Goal: Contribute content: Add original content to the website for others to see

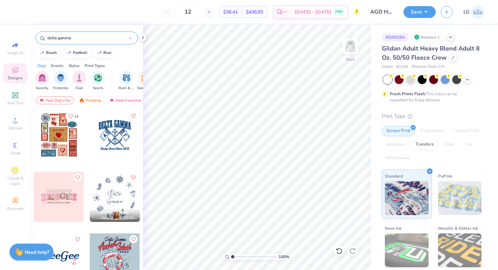
click at [131, 39] on div at bounding box center [130, 38] width 3 height 6
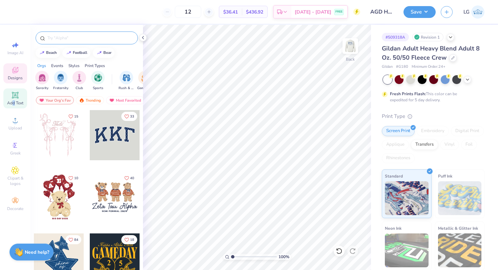
click at [13, 100] on span "Add Text" at bounding box center [15, 102] width 16 height 5
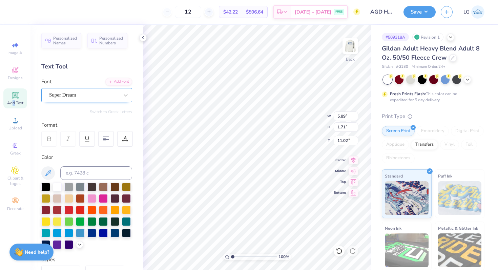
click at [86, 93] on div "Super Dream" at bounding box center [83, 95] width 71 height 10
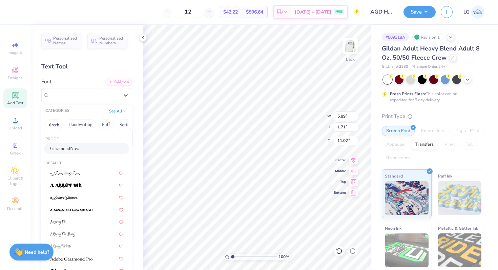
click at [79, 146] on span "GaramondNova" at bounding box center [65, 148] width 30 height 7
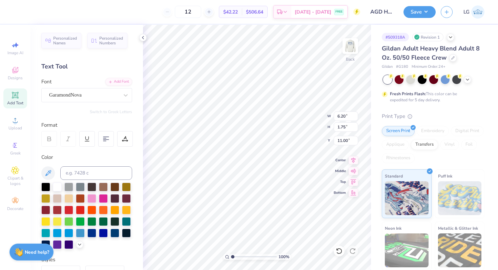
type input "6.20"
type input "1.75"
type input "11.00"
click at [51, 127] on div "Format" at bounding box center [86, 125] width 91 height 8
click at [105, 91] on div at bounding box center [84, 94] width 70 height 9
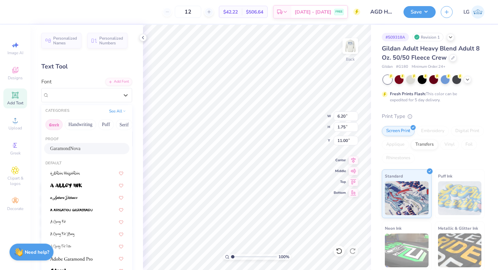
click at [55, 124] on button "Greek" at bounding box center [53, 124] width 17 height 11
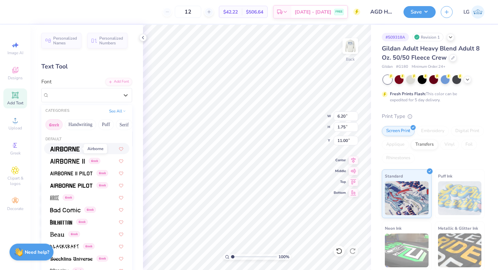
click at [69, 149] on img at bounding box center [64, 149] width 29 height 5
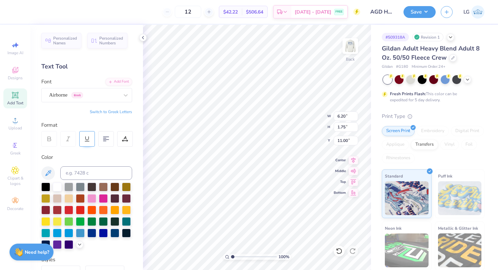
type input "5.64"
type input "1.78"
type input "10.98"
type textarea "AgD"
type input "3.00"
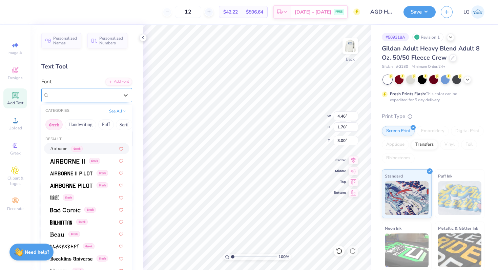
click at [94, 96] on div "Airborne Greek" at bounding box center [83, 95] width 71 height 10
click at [85, 163] on div "Greek" at bounding box center [75, 160] width 50 height 7
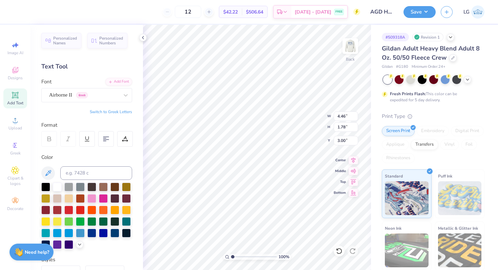
click at [112, 112] on button "Switch to Greek Letters" at bounding box center [111, 111] width 42 height 5
click at [103, 94] on div "Airborne II Greek" at bounding box center [83, 95] width 71 height 10
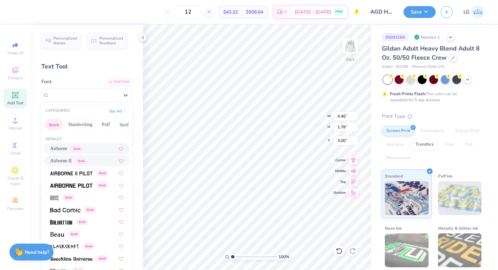
click at [61, 149] on span "Airborne" at bounding box center [58, 148] width 17 height 7
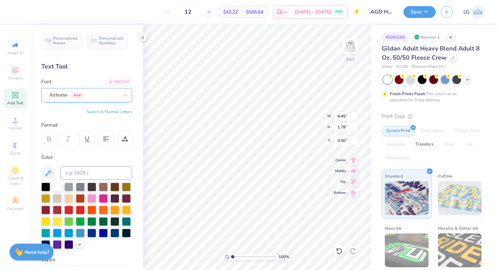
click at [91, 96] on div "Airborne Greek" at bounding box center [83, 95] width 71 height 10
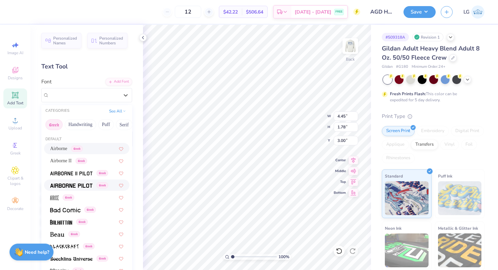
click at [85, 189] on div "Greek" at bounding box center [86, 185] width 85 height 11
click at [107, 99] on div "Airborne Pilot Greek" at bounding box center [83, 95] width 71 height 10
click at [74, 220] on div "Greek" at bounding box center [69, 221] width 38 height 7
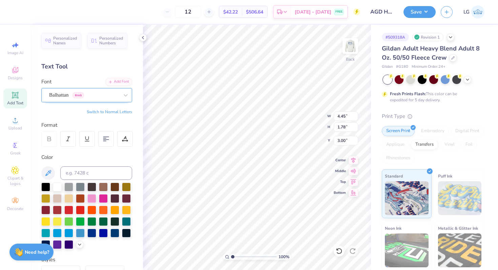
click at [103, 89] on div "Balhattan Greek" at bounding box center [86, 95] width 91 height 14
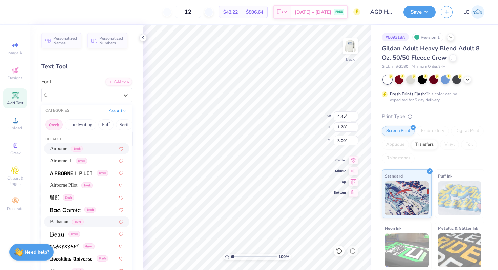
click at [89, 147] on div "Airborne Greek" at bounding box center [86, 148] width 73 height 7
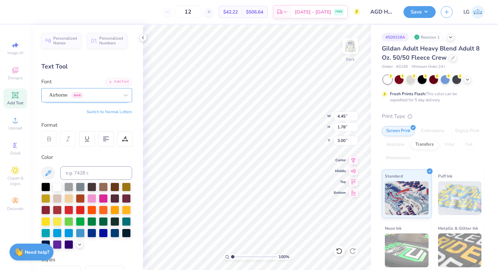
click at [96, 94] on div "Airborne Greek" at bounding box center [83, 95] width 71 height 10
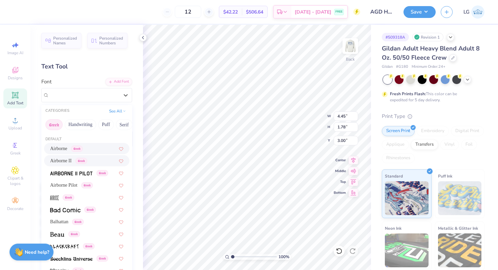
click at [61, 160] on span "Airborne II" at bounding box center [60, 160] width 21 height 7
click at [85, 99] on div at bounding box center [84, 94] width 70 height 9
click at [72, 172] on img at bounding box center [71, 173] width 42 height 5
click at [70, 98] on div "Airborne II Pilot Greek" at bounding box center [83, 95] width 71 height 10
click at [75, 186] on span "Airborne Pilot" at bounding box center [63, 185] width 27 height 7
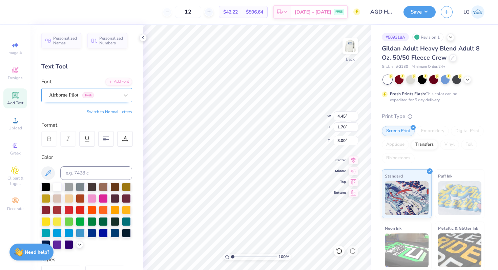
click at [75, 95] on div "Airborne Pilot Greek" at bounding box center [83, 95] width 71 height 10
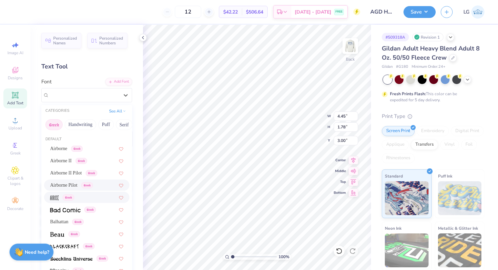
click at [72, 198] on span "Greek" at bounding box center [69, 197] width 12 height 6
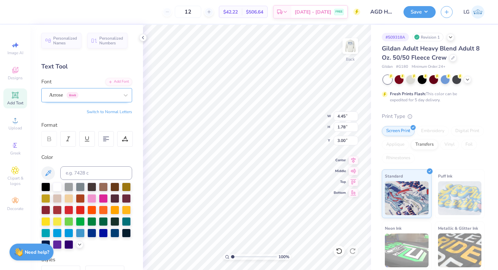
click at [88, 96] on div "Arrose Greek" at bounding box center [83, 95] width 71 height 10
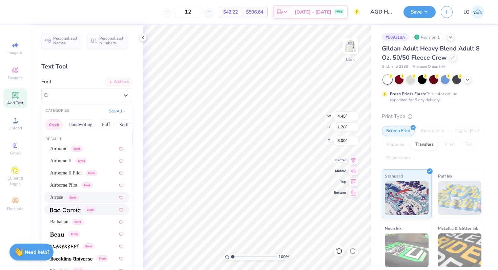
click at [70, 213] on div "Greek" at bounding box center [86, 209] width 85 height 11
click at [82, 98] on div "Arrose Greek" at bounding box center [77, 95] width 58 height 10
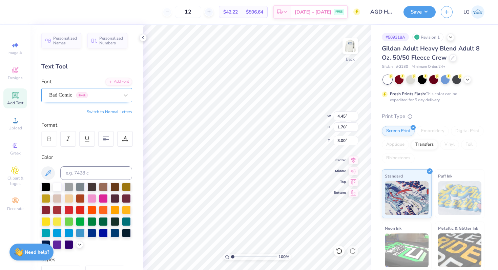
click at [100, 98] on div "Bad Comic Greek" at bounding box center [83, 95] width 71 height 10
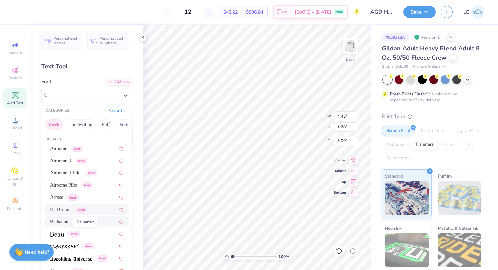
click at [64, 223] on span "Balhattan" at bounding box center [59, 221] width 18 height 7
click at [102, 99] on div "Balhattan Greek" at bounding box center [83, 95] width 71 height 10
click at [55, 236] on img at bounding box center [57, 234] width 14 height 5
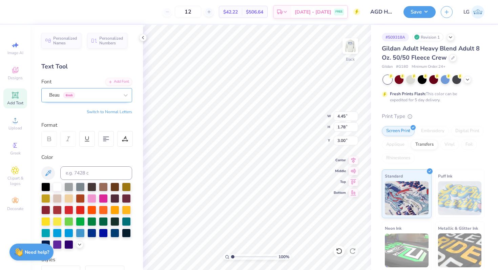
click at [114, 98] on div "Beau Greek" at bounding box center [83, 95] width 71 height 10
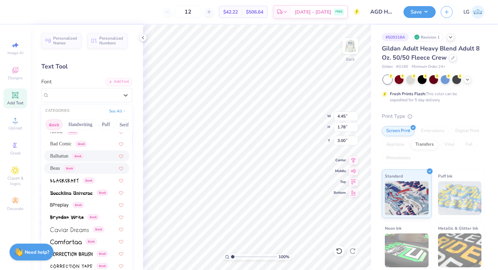
scroll to position [68, 0]
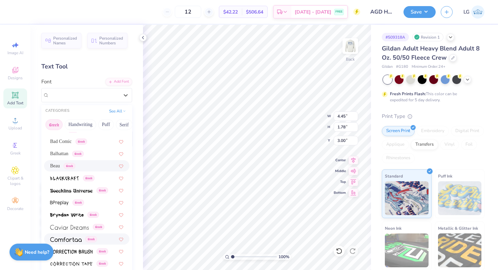
click at [73, 237] on img at bounding box center [65, 239] width 31 height 5
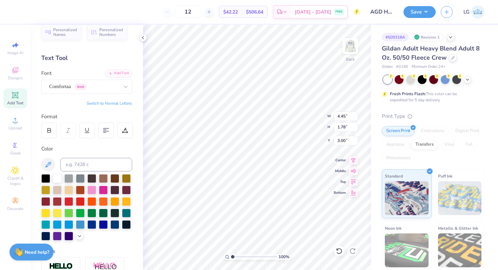
scroll to position [0, 0]
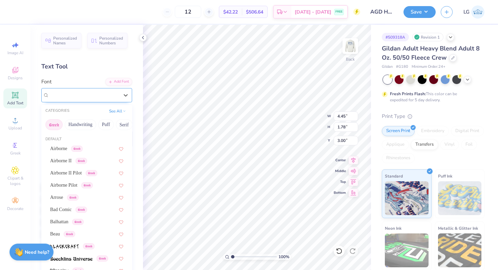
click at [110, 99] on div "Comfortaa Greek" at bounding box center [83, 95] width 71 height 10
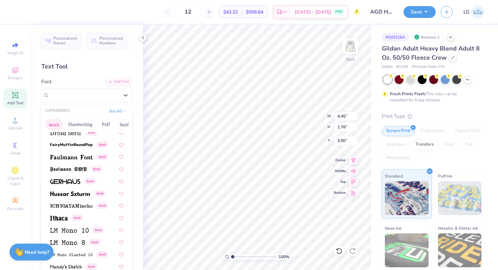
scroll to position [232, 0]
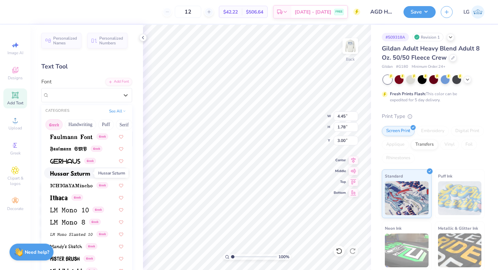
click at [77, 171] on img at bounding box center [70, 173] width 40 height 5
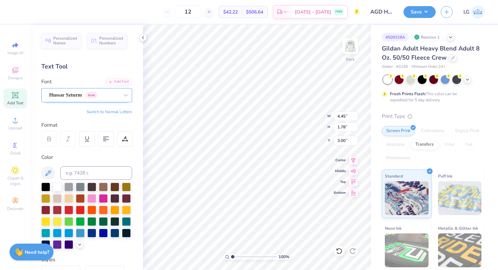
click at [112, 101] on div "Hussar Szturm Greek" at bounding box center [86, 95] width 91 height 14
click at [117, 92] on div "Hussar Szturm Greek" at bounding box center [83, 95] width 71 height 10
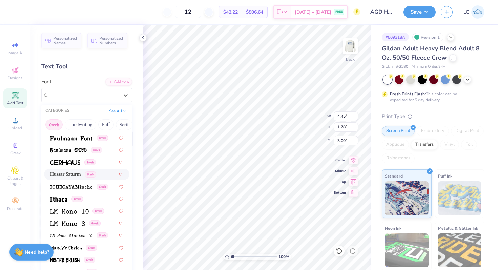
scroll to position [410, 0]
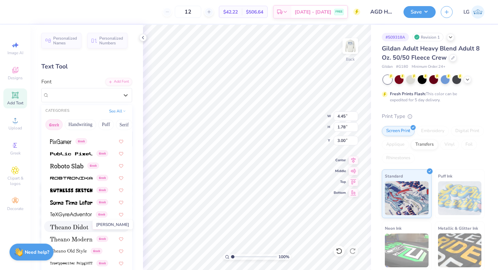
click at [80, 225] on img at bounding box center [69, 227] width 38 height 5
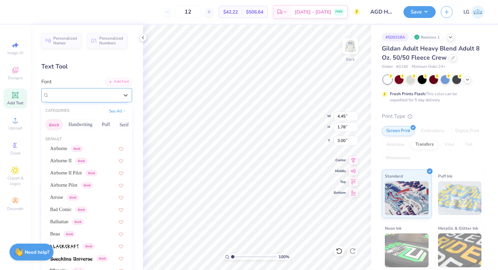
click at [114, 96] on div "Theano Didot Greek" at bounding box center [83, 95] width 71 height 10
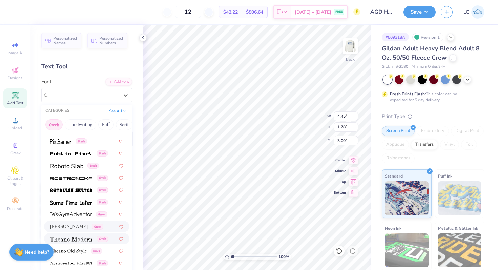
click at [79, 239] on img at bounding box center [71, 239] width 42 height 5
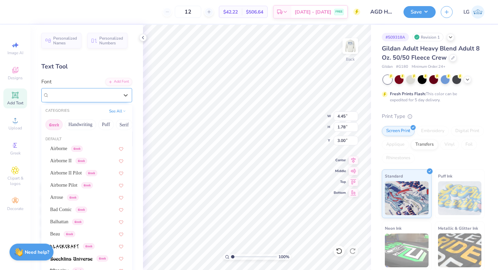
click at [113, 97] on div "Theano Modern Greek" at bounding box center [83, 95] width 71 height 10
click at [114, 97] on div "Theano Modern Greek" at bounding box center [84, 95] width 70 height 8
click at [108, 97] on div "Theano Modern Greek" at bounding box center [84, 95] width 70 height 8
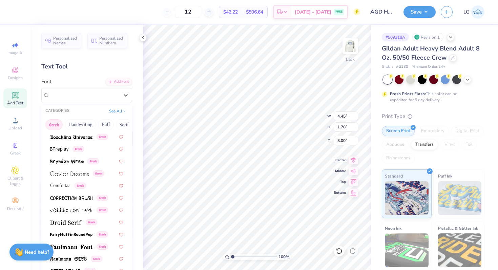
scroll to position [119, 0]
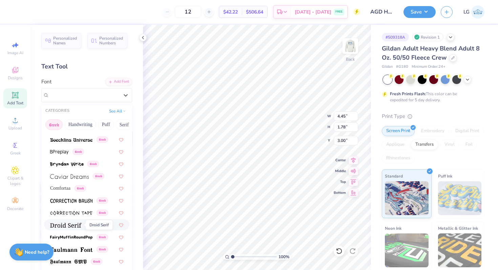
click at [68, 226] on img at bounding box center [65, 225] width 31 height 5
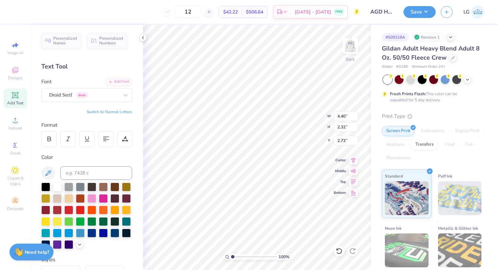
type input "3.00"
type textarea "ΑΓΔ"
type input "3.00"
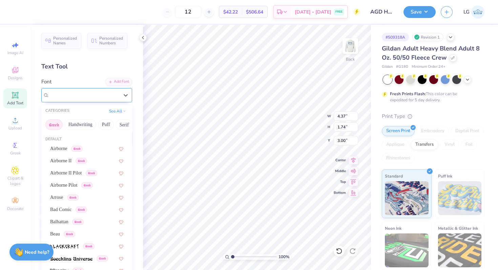
click at [105, 97] on div "Droid Serif Greek" at bounding box center [83, 95] width 71 height 10
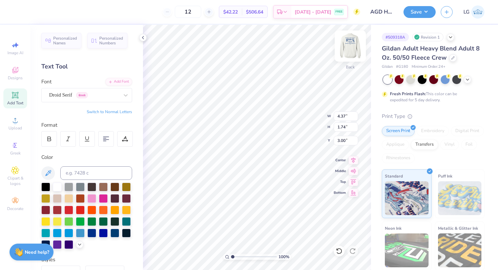
click at [344, 44] on img at bounding box center [350, 46] width 27 height 27
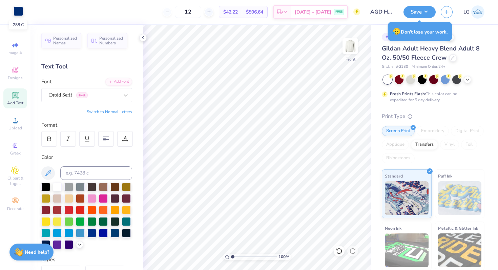
click at [16, 8] on div at bounding box center [18, 10] width 9 height 9
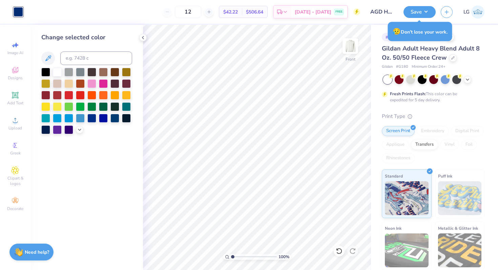
click at [17, 12] on div at bounding box center [18, 11] width 9 height 9
click at [350, 47] on img at bounding box center [350, 46] width 27 height 27
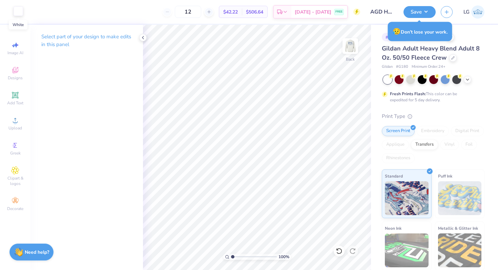
click at [19, 13] on div at bounding box center [18, 10] width 9 height 9
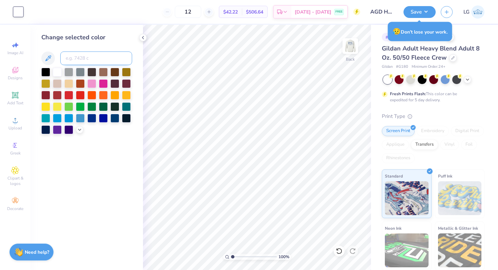
click at [78, 56] on input at bounding box center [96, 58] width 72 height 14
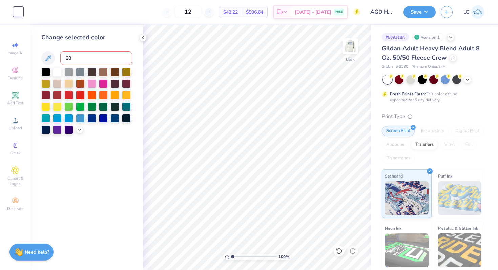
type input "288"
click at [16, 97] on icon at bounding box center [15, 94] width 5 height 5
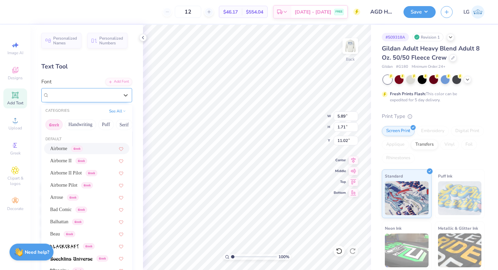
click at [98, 93] on div "Super Dream" at bounding box center [83, 95] width 71 height 10
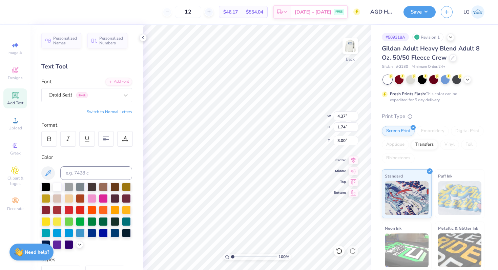
type input "4.37"
type input "1.74"
type input "3.00"
type input "5.89"
type input "1.71"
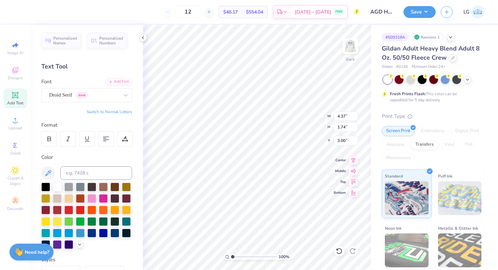
type input "11.02"
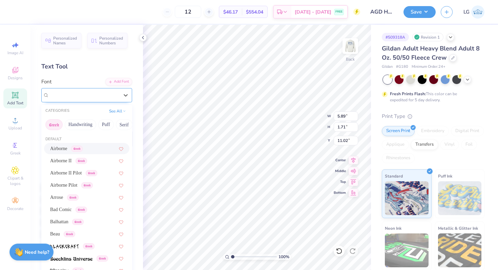
click at [106, 97] on div "Super Dream" at bounding box center [83, 95] width 71 height 10
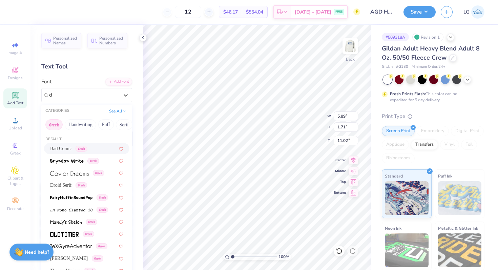
scroll to position [0, 0]
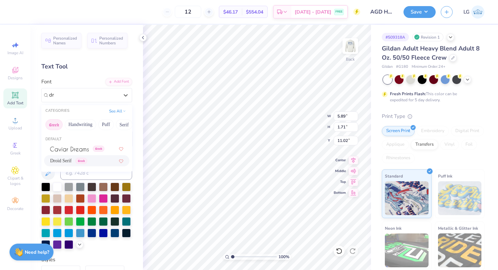
click at [64, 159] on span "Droid Serif" at bounding box center [60, 160] width 21 height 7
type input "dr"
type input "6.01"
type input "1.74"
type input "11.01"
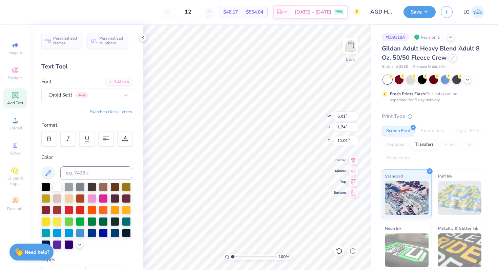
type textarea "Theta Zeta"
type input "4.37"
type input "1.74"
type input "3.00"
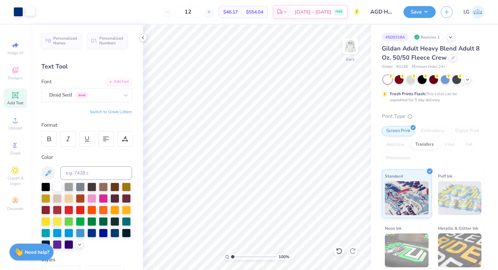
click at [29, 16] on div at bounding box center [30, 10] width 9 height 9
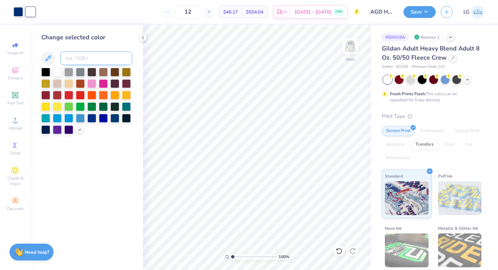
click at [78, 62] on input at bounding box center [96, 58] width 72 height 14
type input "288"
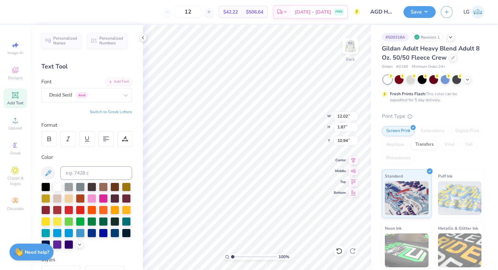
type input "8.23"
type input "1.28"
type input "6.82"
type input "1.06"
type input "6.22"
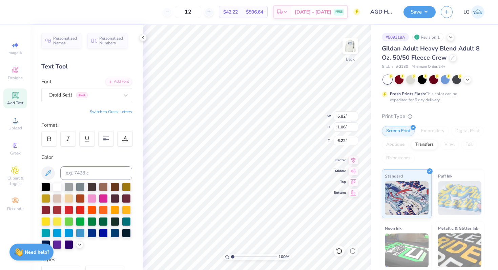
type input "4.53"
type input "0.71"
type input "5.06"
type input "5.09"
drag, startPoint x: 207, startPoint y: 12, endPoint x: 195, endPoint y: 12, distance: 11.9
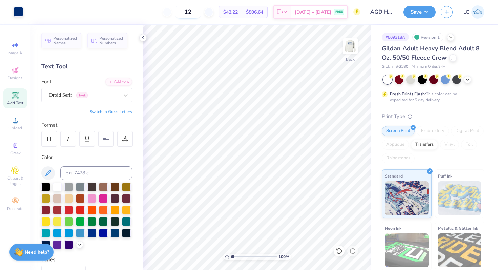
click at [195, 12] on input "12" at bounding box center [188, 12] width 26 height 12
type input "25"
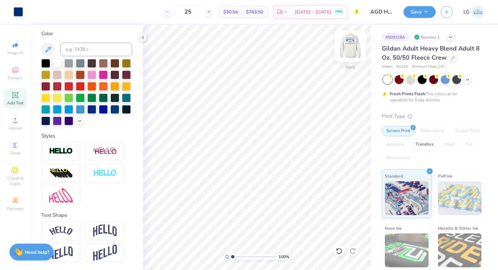
click at [351, 51] on img at bounding box center [350, 46] width 27 height 27
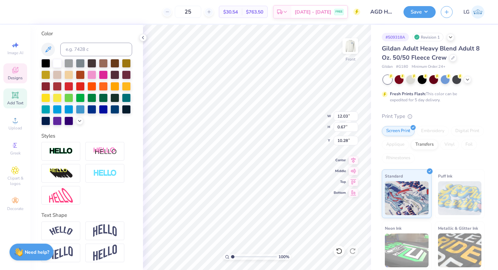
scroll to position [0, 0]
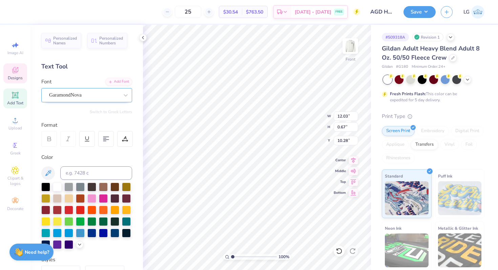
click at [95, 96] on div "GaramondNova" at bounding box center [83, 95] width 71 height 10
type input "gar"
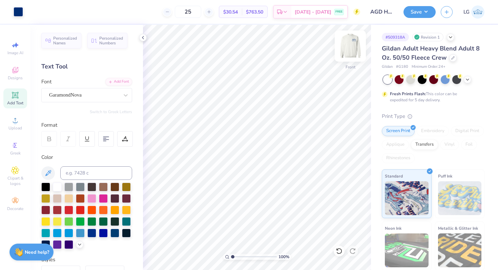
click at [350, 46] on img at bounding box center [350, 46] width 27 height 27
click at [420, 14] on button "Save" at bounding box center [419, 11] width 32 height 12
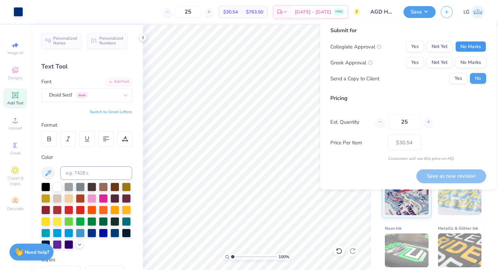
click at [467, 49] on button "No Marks" at bounding box center [470, 46] width 31 height 11
click at [416, 64] on button "Yes" at bounding box center [415, 62] width 18 height 11
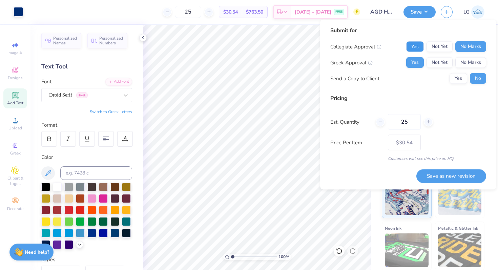
click at [418, 44] on button "Yes" at bounding box center [415, 46] width 18 height 11
click at [477, 44] on button "No Marks" at bounding box center [470, 46] width 31 height 11
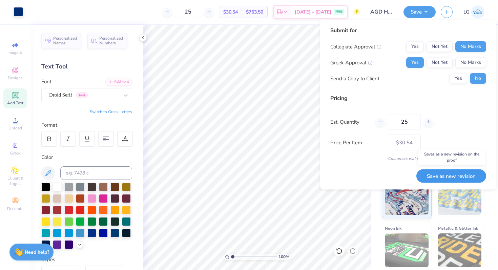
click at [447, 177] on button "Save as new revision" at bounding box center [451, 176] width 70 height 14
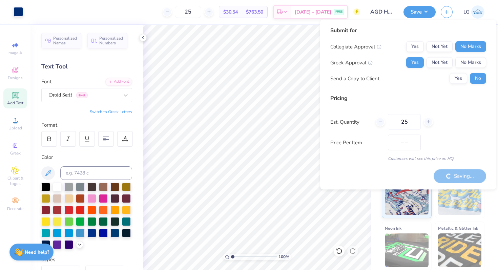
type input "$30.54"
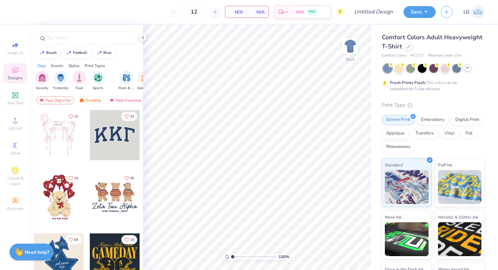
click at [469, 68] on icon at bounding box center [467, 67] width 5 height 5
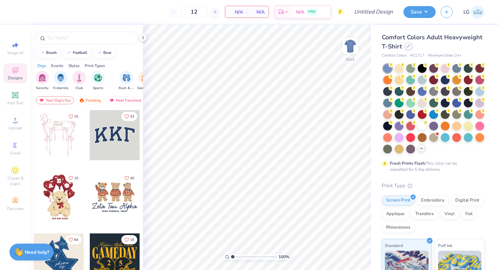
click at [408, 47] on icon at bounding box center [408, 45] width 3 height 3
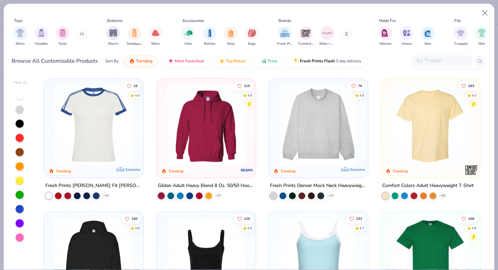
click at [343, 34] on button at bounding box center [346, 34] width 10 height 10
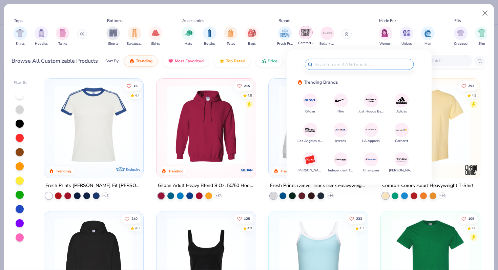
click at [303, 38] on div "filter for Comfort Colors" at bounding box center [306, 33] width 14 height 14
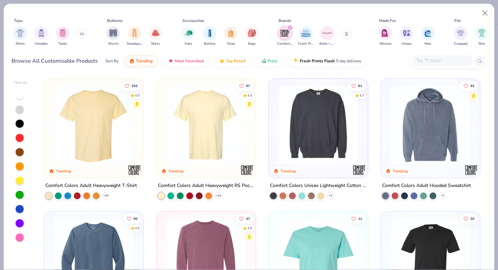
click at [344, 34] on button at bounding box center [346, 34] width 10 height 10
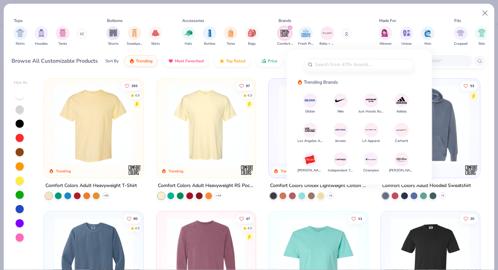
click at [290, 28] on icon "filter for Comfort Colors" at bounding box center [290, 28] width 2 height 2
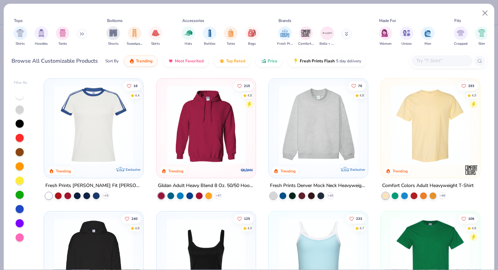
click at [344, 33] on button at bounding box center [346, 34] width 10 height 10
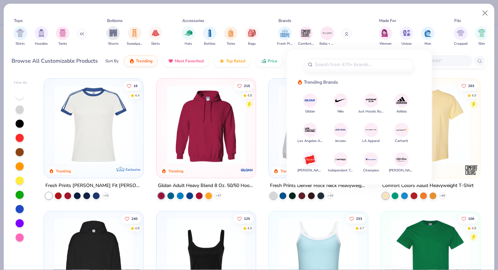
click at [312, 100] on img at bounding box center [310, 100] width 12 height 12
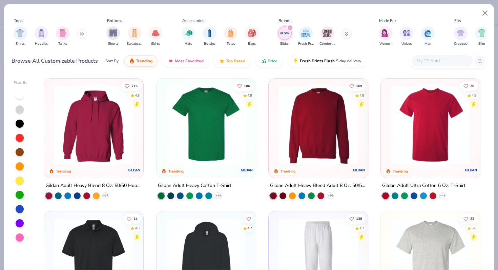
click at [306, 144] on img at bounding box center [318, 124] width 86 height 79
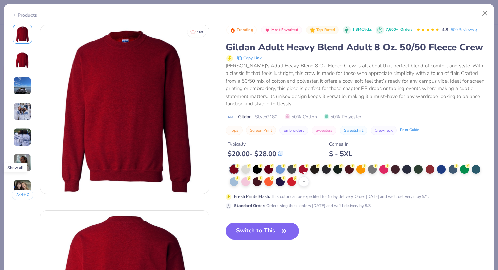
click at [305, 181] on icon at bounding box center [303, 181] width 5 height 5
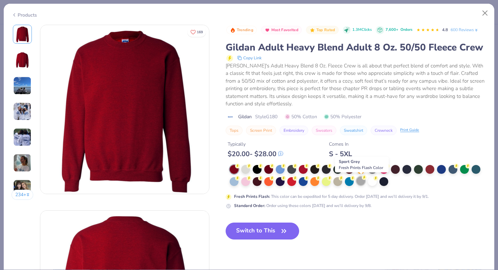
click at [359, 182] on div at bounding box center [360, 180] width 9 height 9
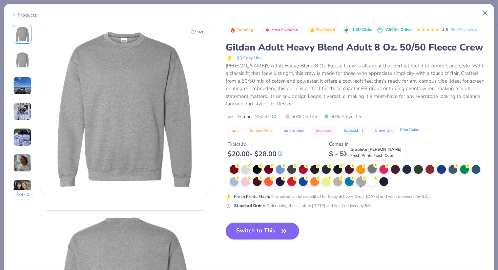
click at [372, 168] on div at bounding box center [372, 168] width 9 height 9
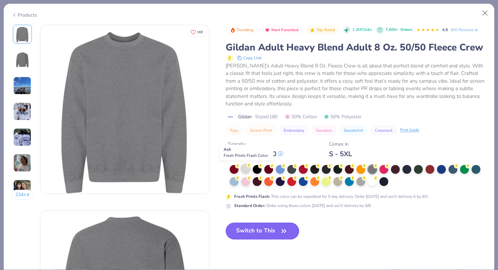
click at [247, 169] on div at bounding box center [245, 168] width 9 height 9
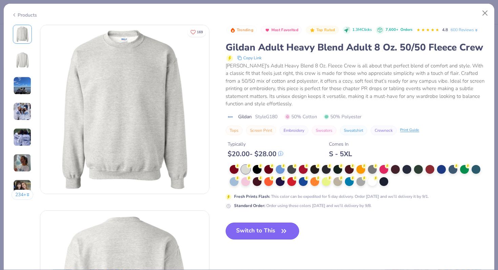
click at [263, 235] on button "Switch to This" at bounding box center [262, 231] width 73 height 17
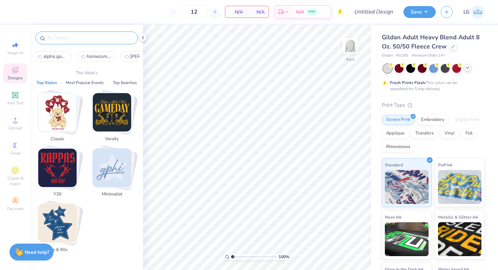
click at [80, 35] on input "text" at bounding box center [90, 38] width 87 height 7
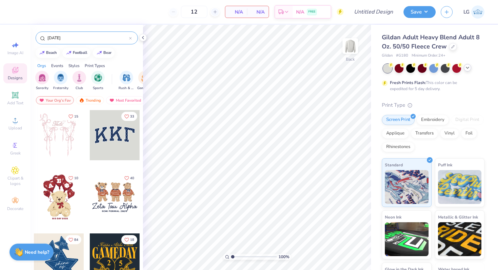
type input "[DATE]"
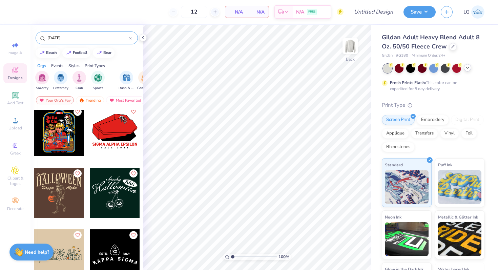
scroll to position [129, 0]
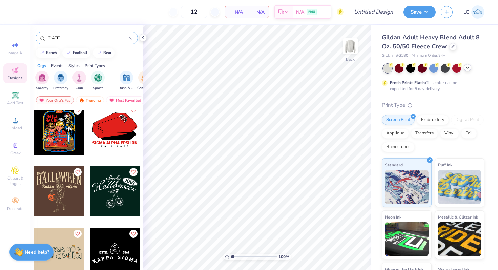
click at [468, 68] on icon at bounding box center [467, 67] width 5 height 5
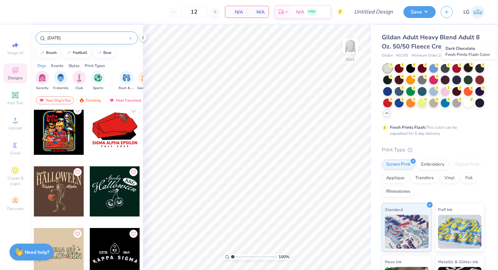
click at [468, 65] on div at bounding box center [468, 67] width 9 height 9
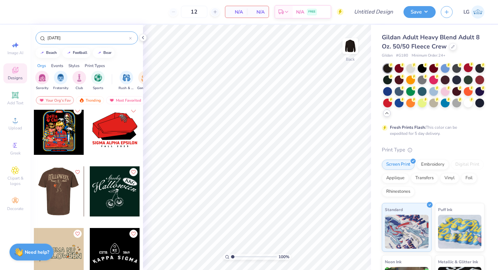
click at [34, 206] on div at bounding box center [9, 191] width 50 height 50
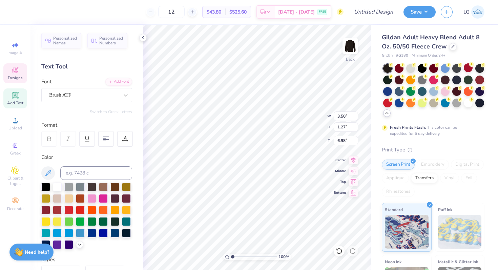
scroll to position [0, 0]
type textarea "Sigma"
type textarea "Chi"
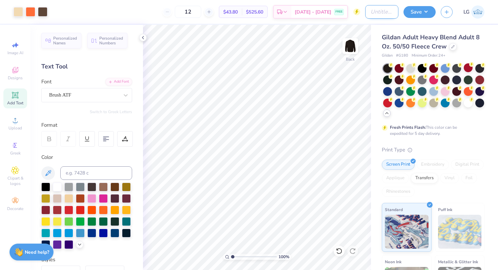
click at [378, 14] on input "Design Title" at bounding box center [381, 12] width 33 height 14
click at [373, 41] on div "Gildan Adult Heavy Blend Adult 8 Oz. 50/50 Fleece Crew Gildan # G180 Minimum Or…" at bounding box center [434, 190] width 127 height 331
click at [388, 12] on input "[DATE] Merch" at bounding box center [381, 12] width 33 height 14
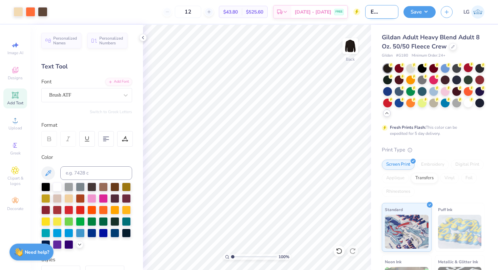
drag, startPoint x: 394, startPoint y: 12, endPoint x: 380, endPoint y: 10, distance: 14.0
click at [379, 10] on input "[DATE] Merch" at bounding box center [381, 12] width 33 height 14
type input "[DATE] Sig Chi"
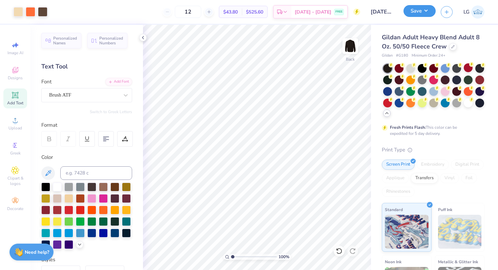
click at [410, 13] on button "Save" at bounding box center [419, 11] width 32 height 12
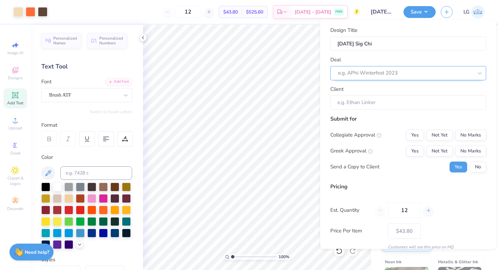
click at [394, 69] on div at bounding box center [405, 72] width 135 height 9
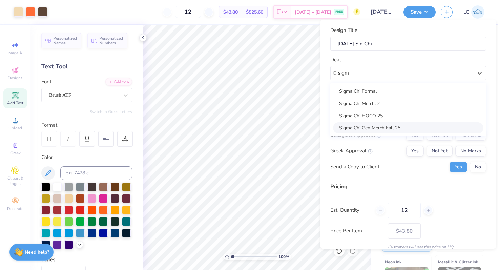
click at [379, 126] on div "Sigma Chi Gen Merch Fall 25" at bounding box center [408, 127] width 150 height 11
type input "sigm"
type input "[PERSON_NAME]"
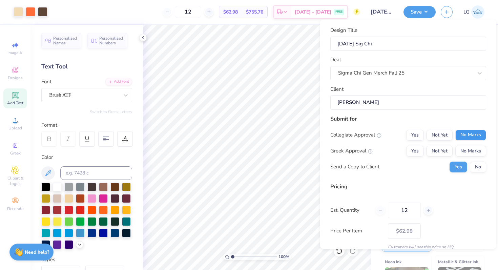
click at [470, 133] on button "No Marks" at bounding box center [470, 134] width 31 height 11
click at [417, 150] on button "Yes" at bounding box center [415, 150] width 18 height 11
click at [474, 166] on button "No" at bounding box center [478, 166] width 16 height 11
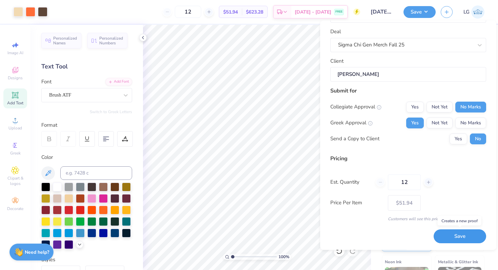
click at [440, 236] on button "Save" at bounding box center [460, 237] width 52 height 14
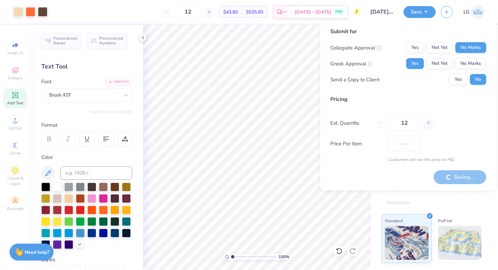
type input "$51.94"
